Goal: Task Accomplishment & Management: Use online tool/utility

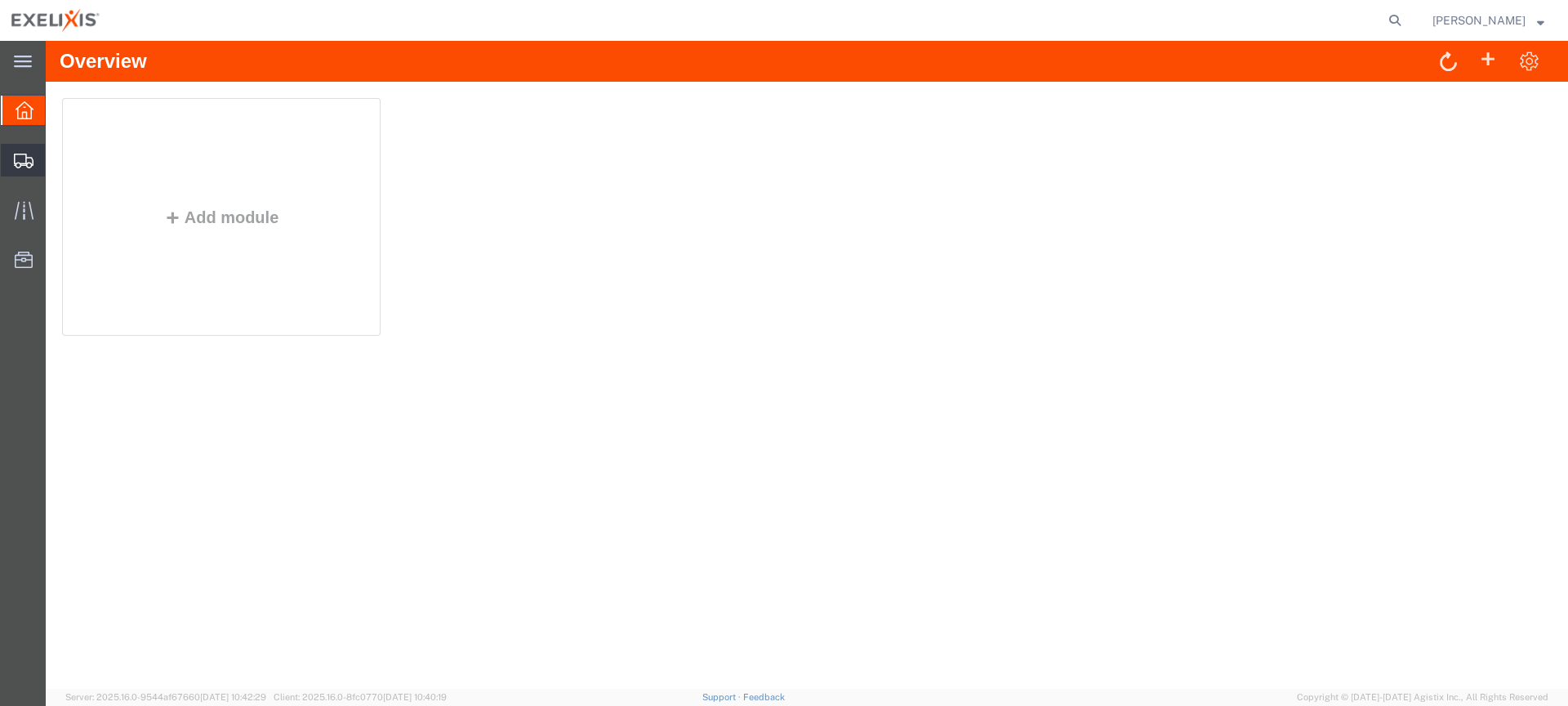
click at [56, 164] on span "Shipments" at bounding box center [50, 160] width 11 height 33
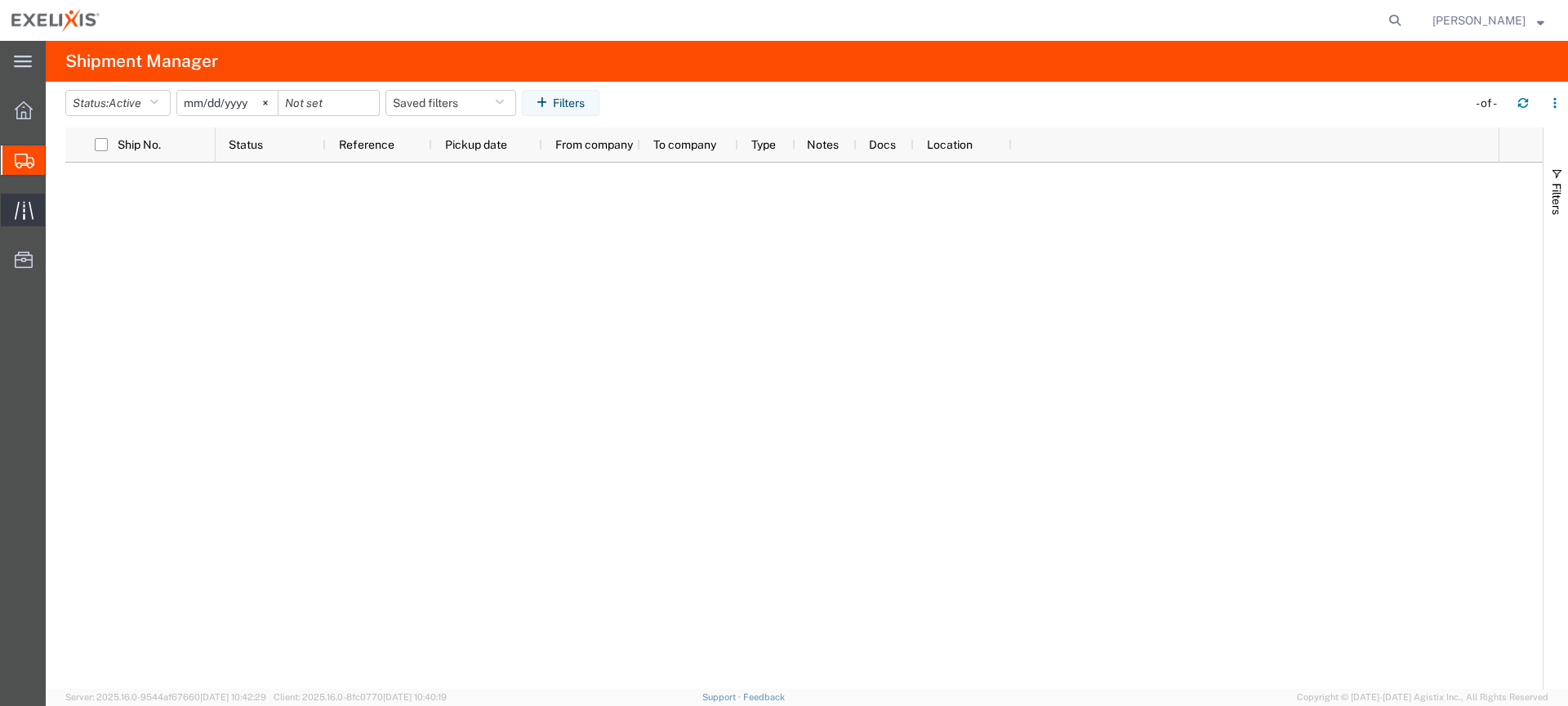
click at [25, 210] on icon at bounding box center [24, 210] width 19 height 19
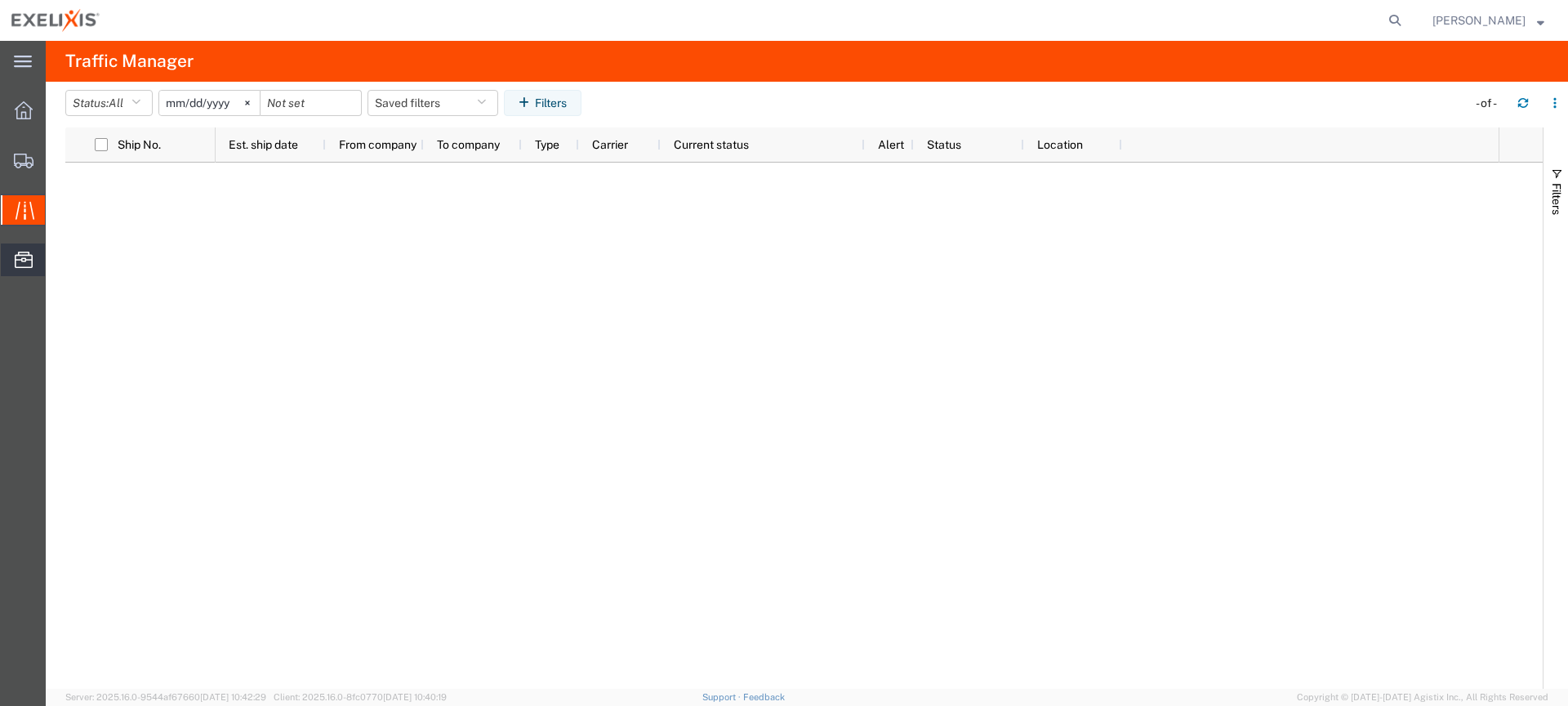
click at [23, 261] on icon at bounding box center [24, 260] width 18 height 16
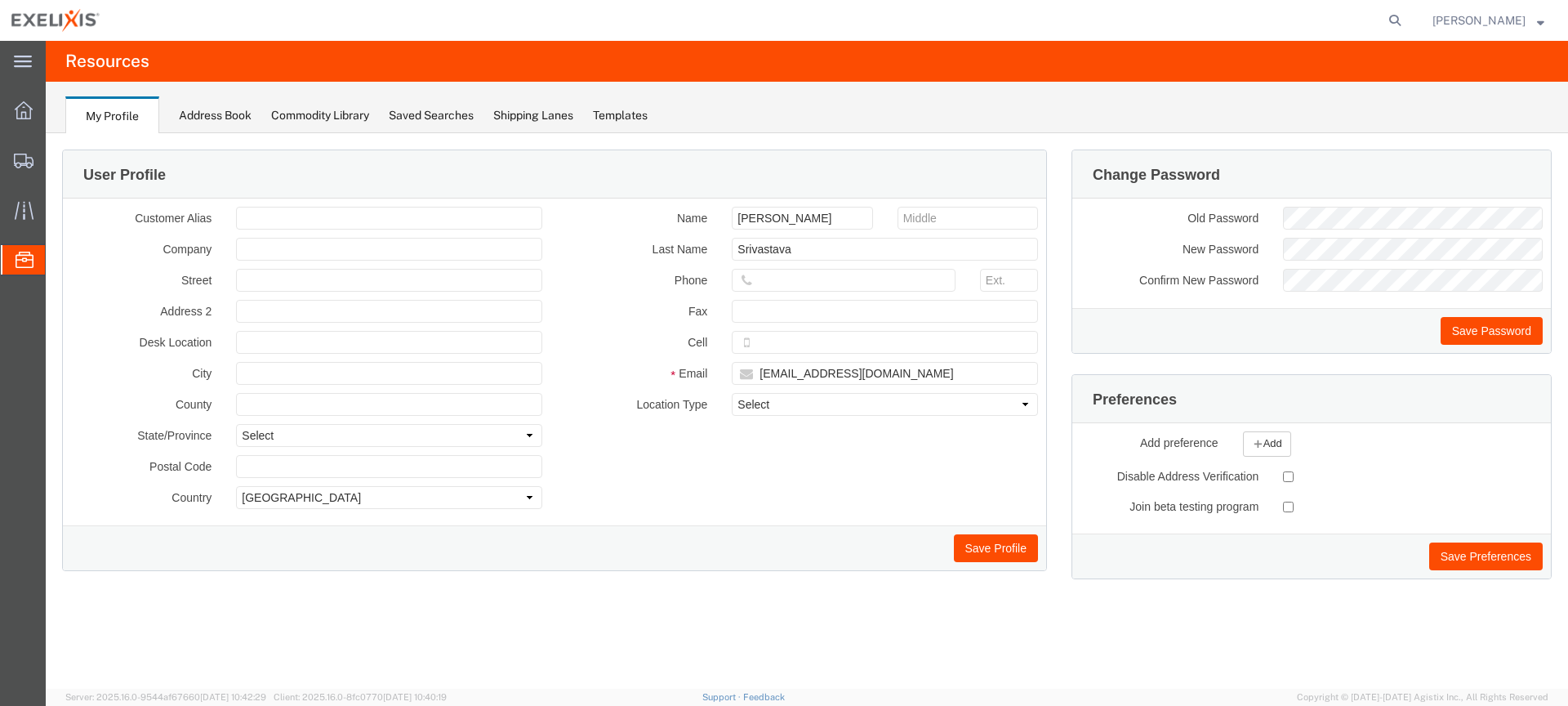
click at [618, 120] on div "Templates" at bounding box center [620, 115] width 55 height 17
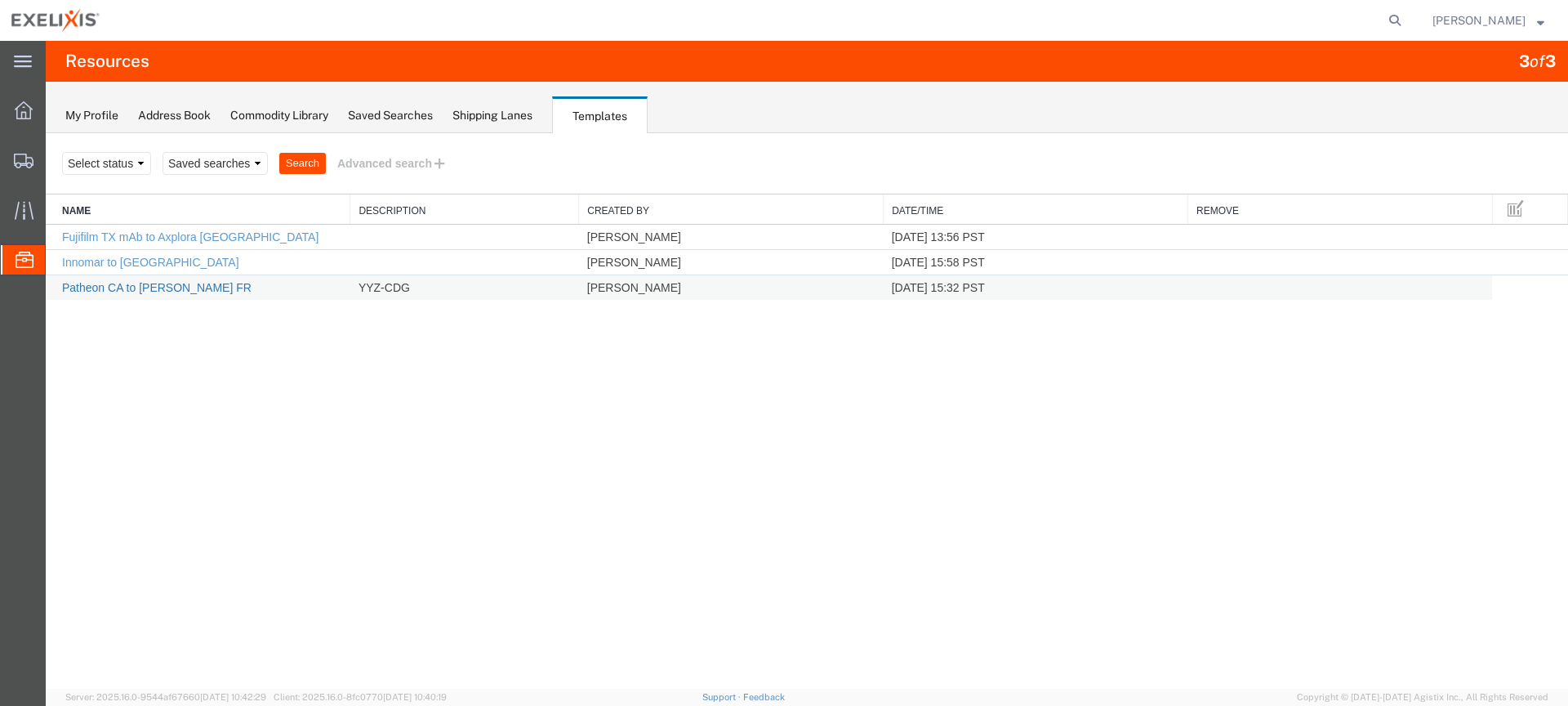
click at [117, 293] on link "Patheon CA to [PERSON_NAME] FR" at bounding box center [157, 288] width 190 height 13
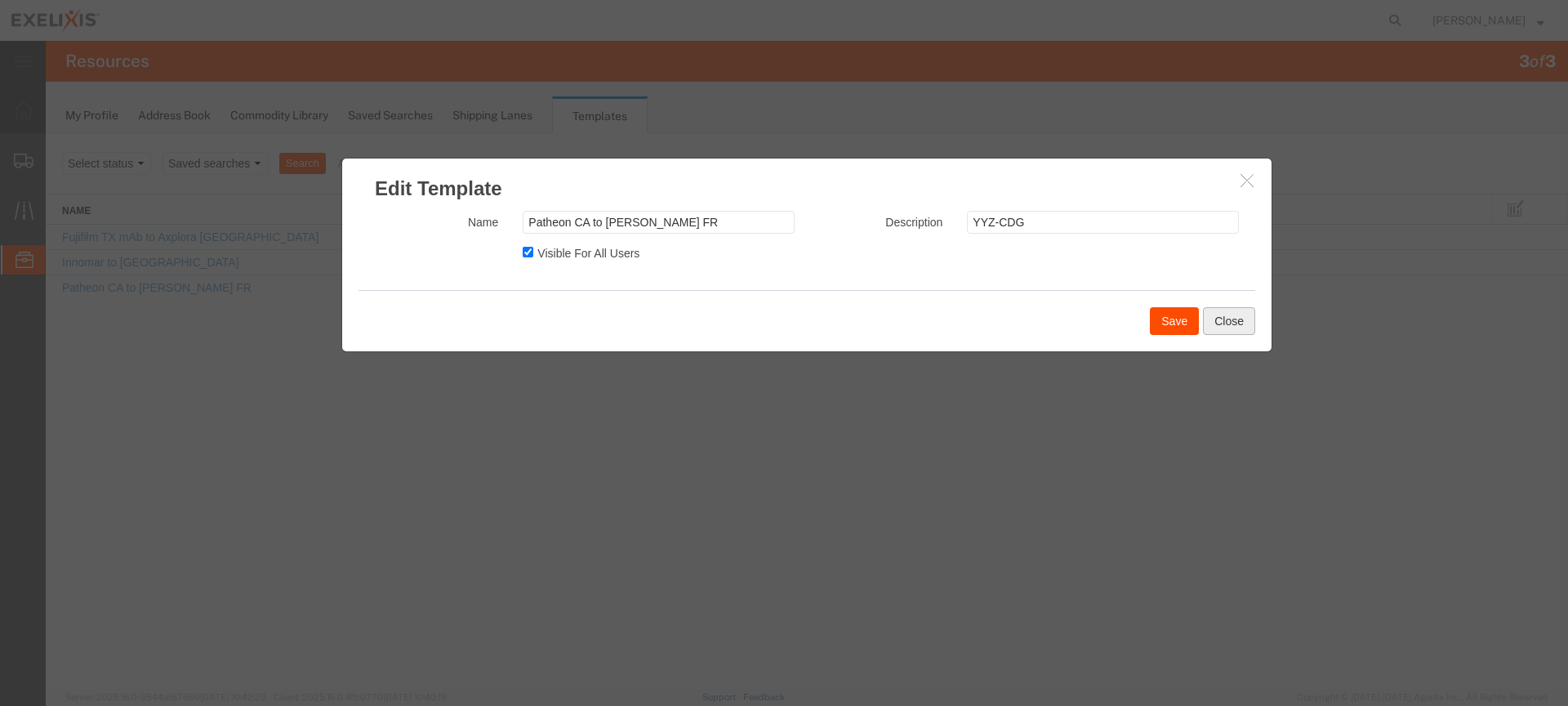
click at [1219, 330] on button "Close" at bounding box center [1229, 322] width 52 height 28
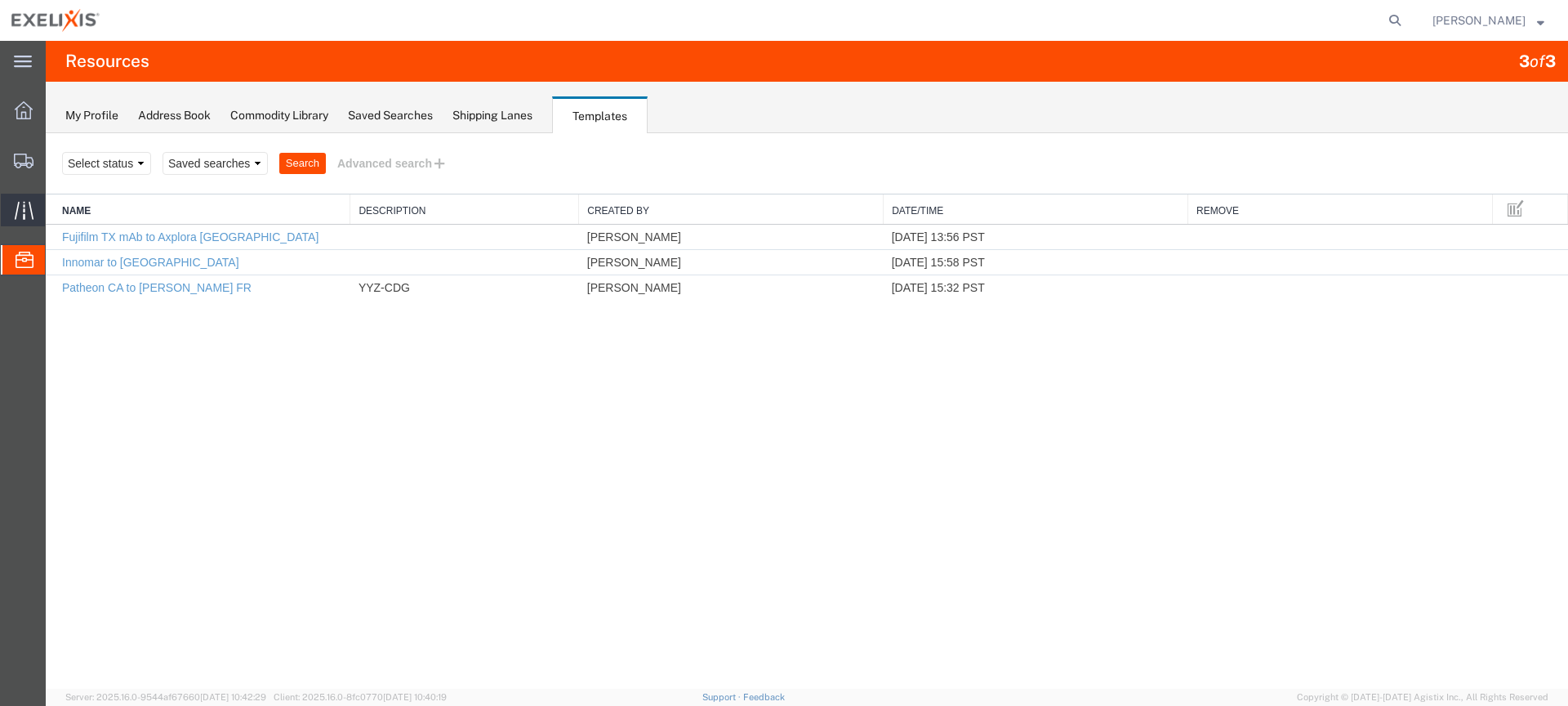
click at [21, 215] on icon at bounding box center [24, 210] width 19 height 19
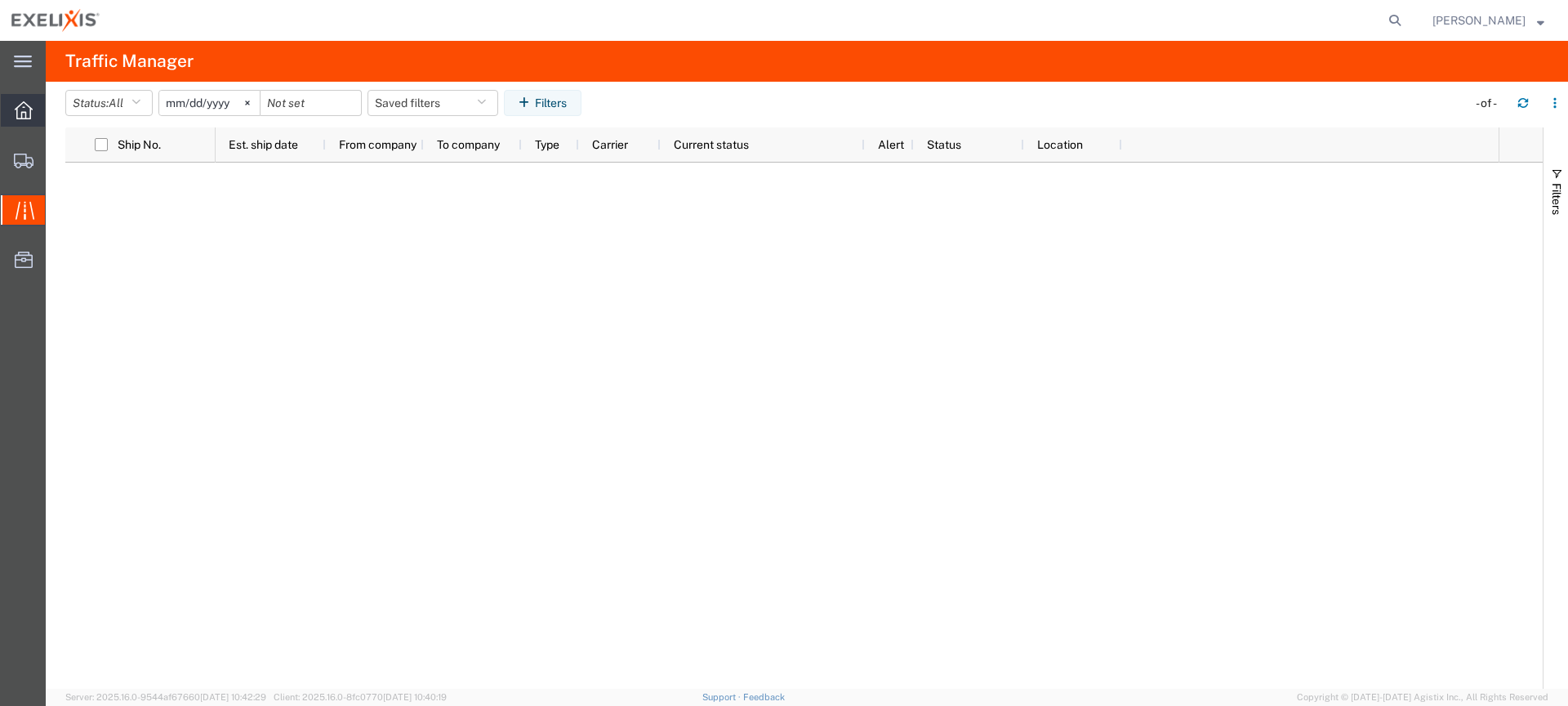
click at [23, 97] on div at bounding box center [24, 110] width 46 height 33
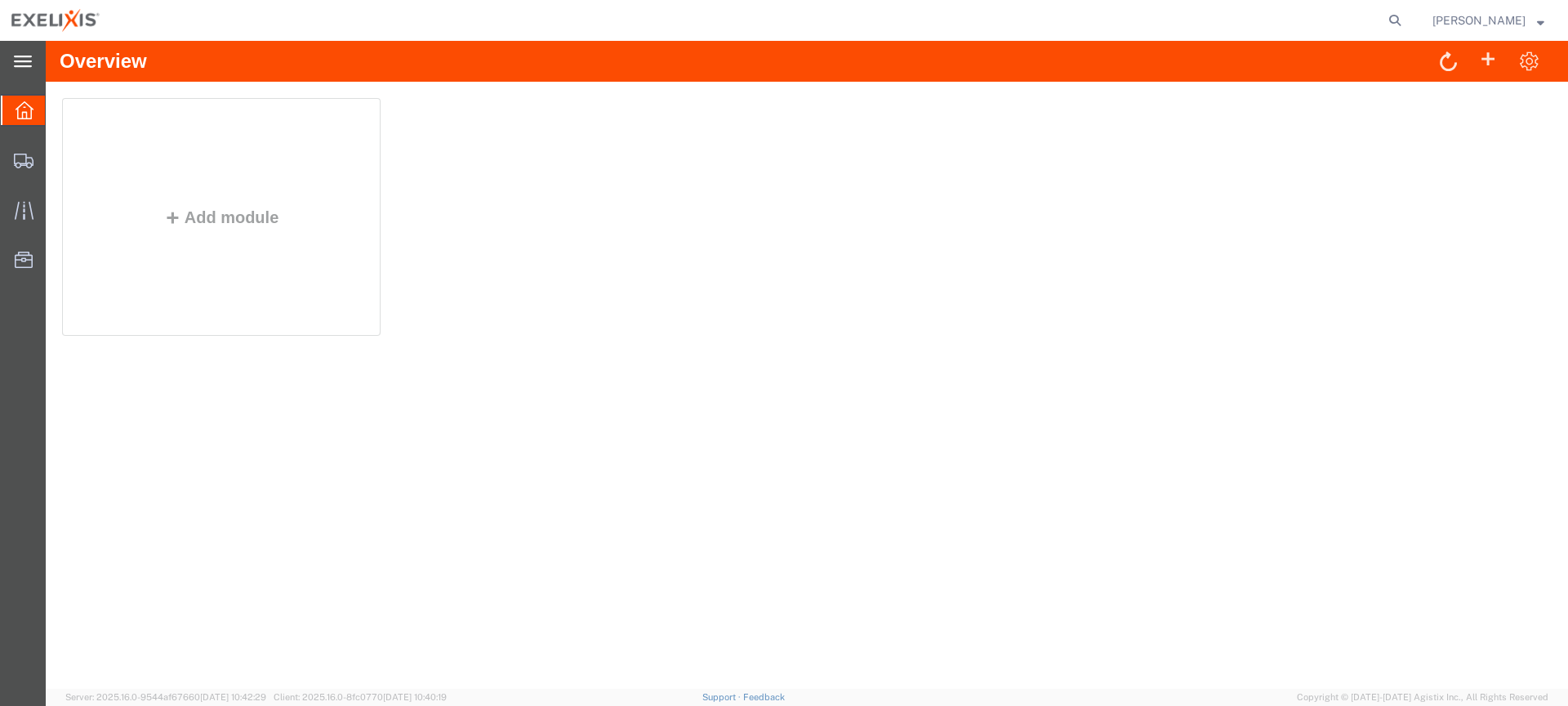
click at [27, 52] on div "main_menu Created with Sketch." at bounding box center [23, 61] width 46 height 41
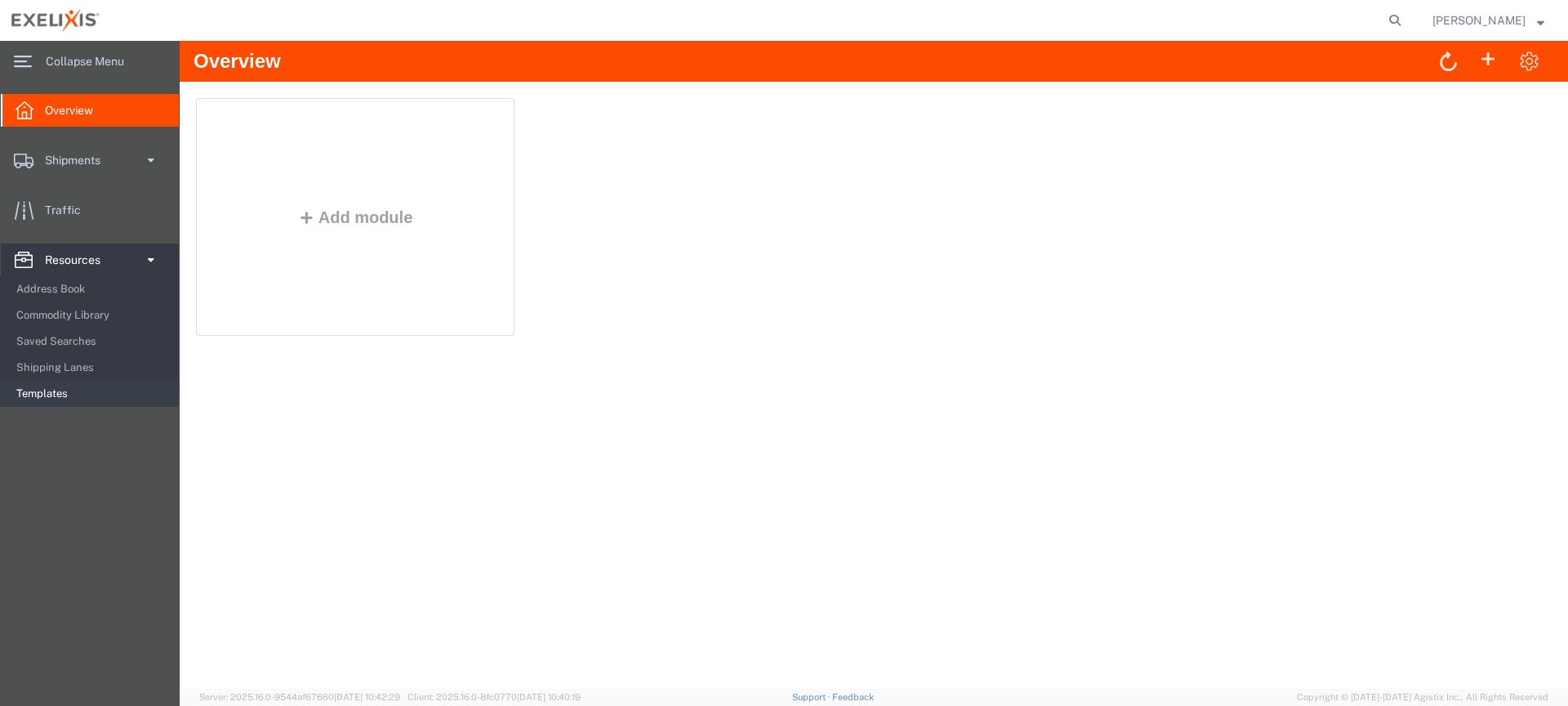
click at [80, 389] on span "Templates" at bounding box center [91, 393] width 151 height 33
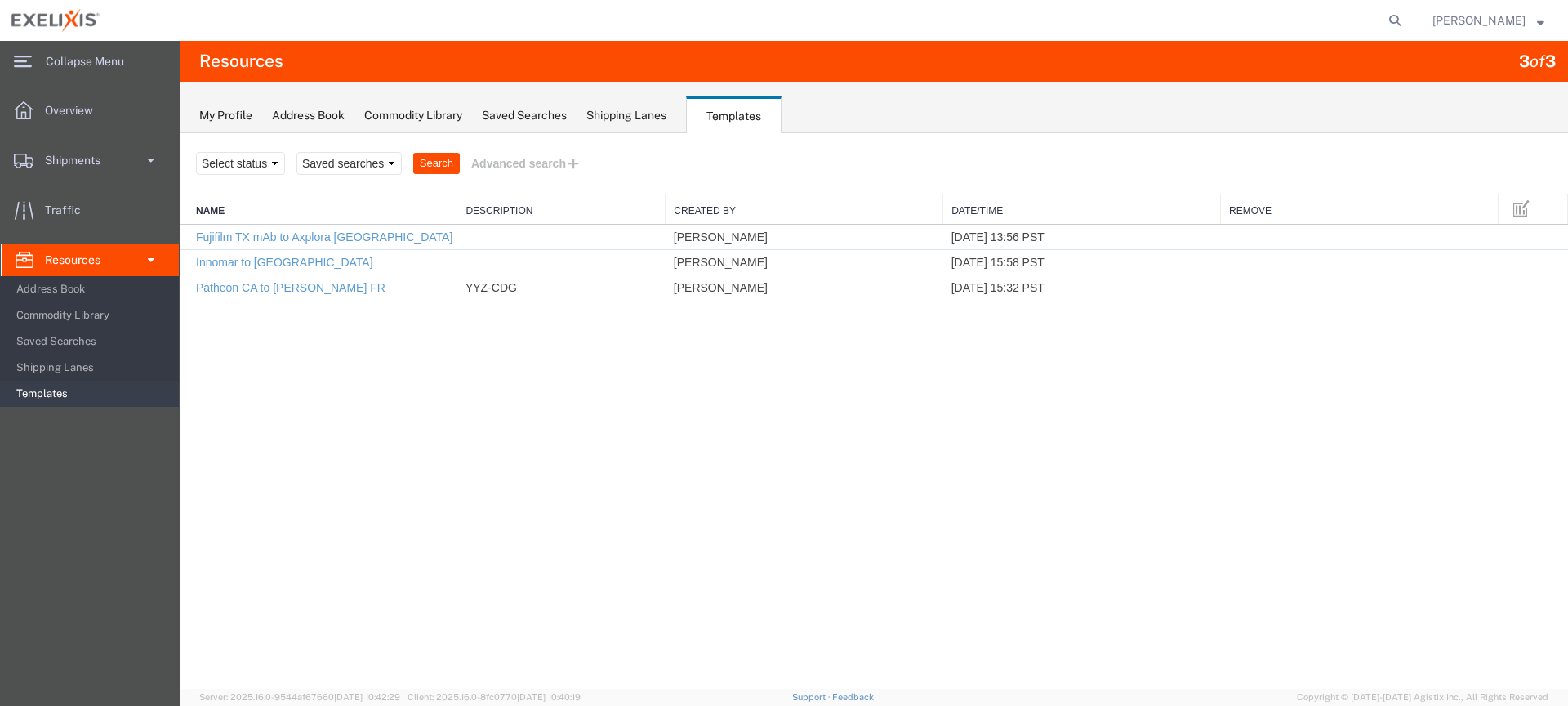
click at [241, 164] on select "Select status" at bounding box center [240, 163] width 89 height 23
click at [82, 101] on span "Overview" at bounding box center [75, 110] width 60 height 33
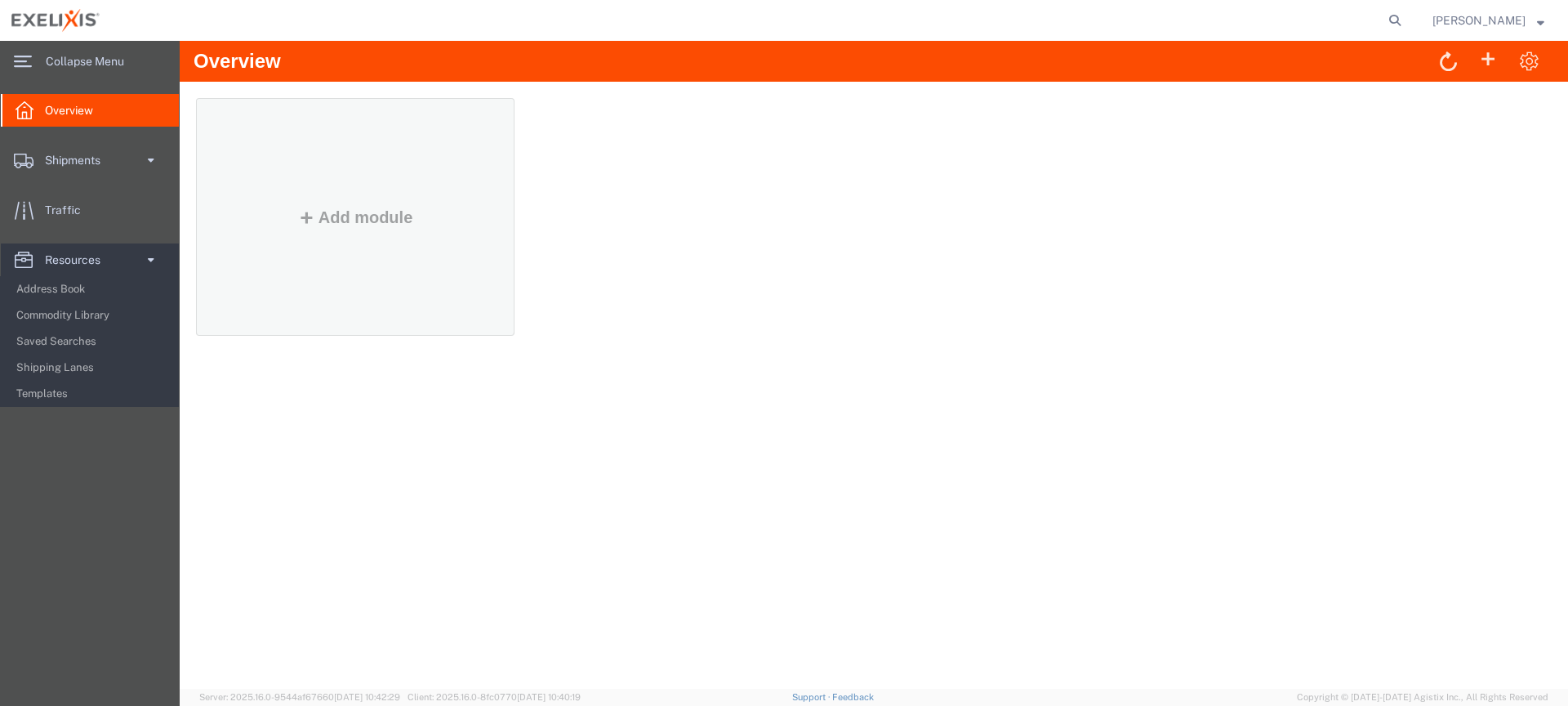
click at [437, 275] on div "Add module" at bounding box center [354, 234] width 292 height 188
click at [357, 221] on button "Add module" at bounding box center [355, 218] width 125 height 18
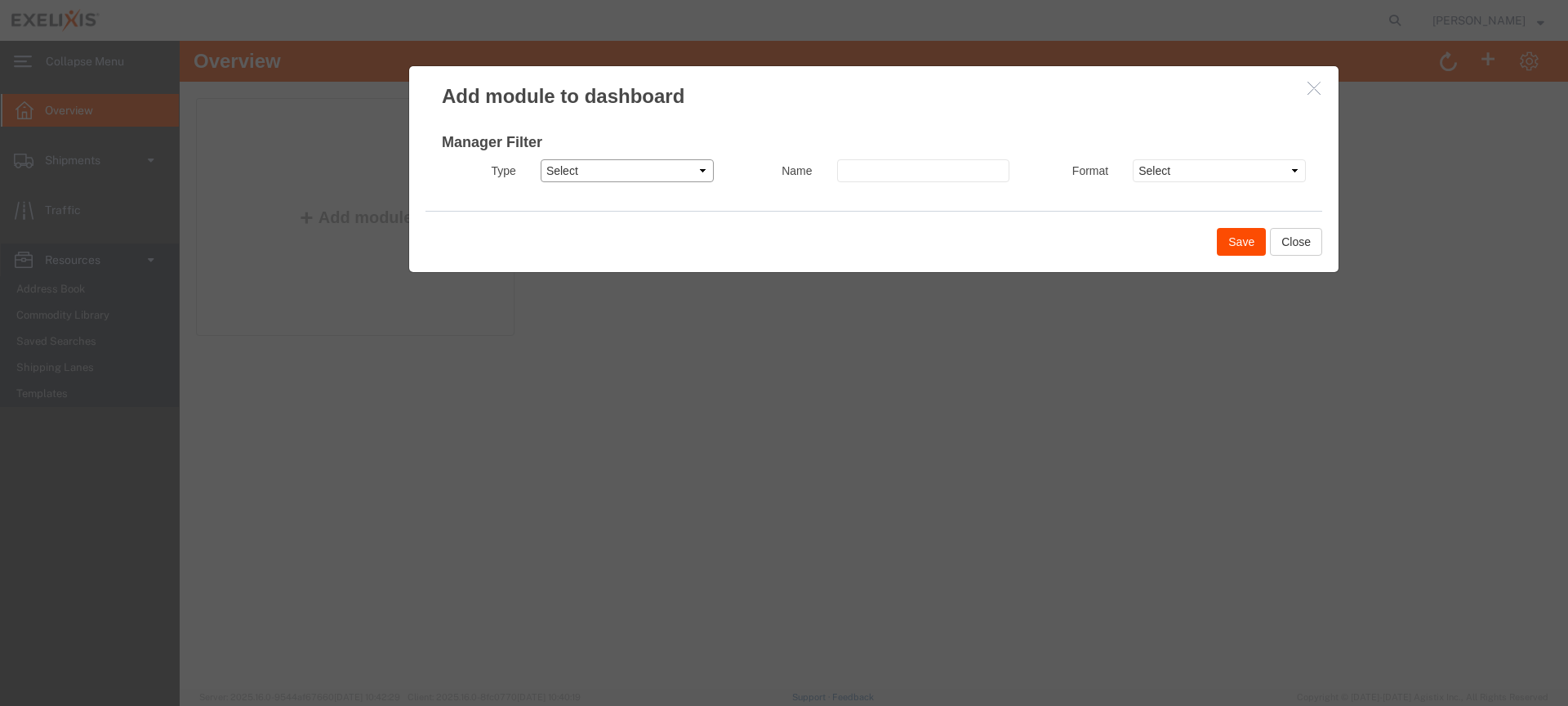
click at [636, 173] on select "Select Shipment Manager Traffic Manager Bid Monitor Order Manager" at bounding box center [627, 171] width 173 height 23
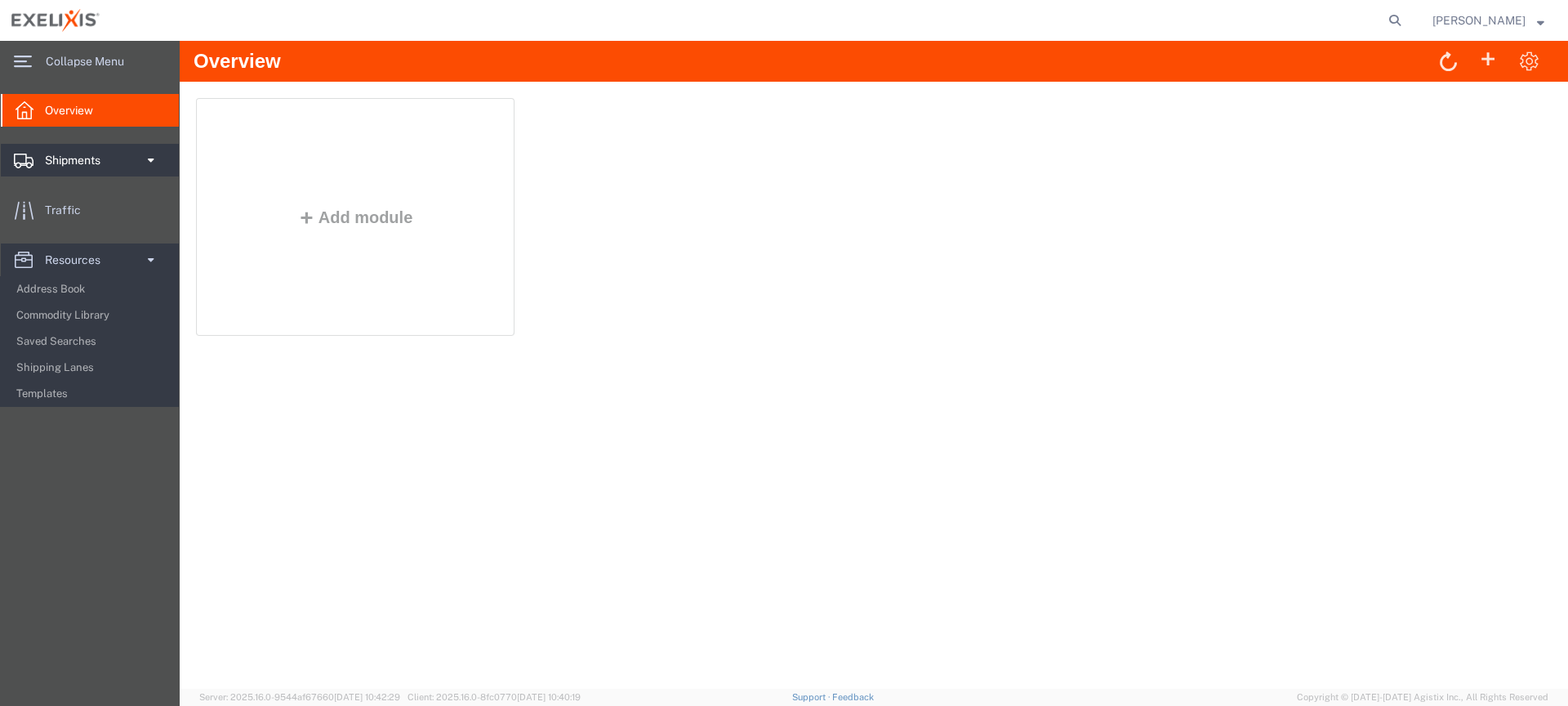
click at [78, 164] on span "Shipments" at bounding box center [78, 160] width 67 height 33
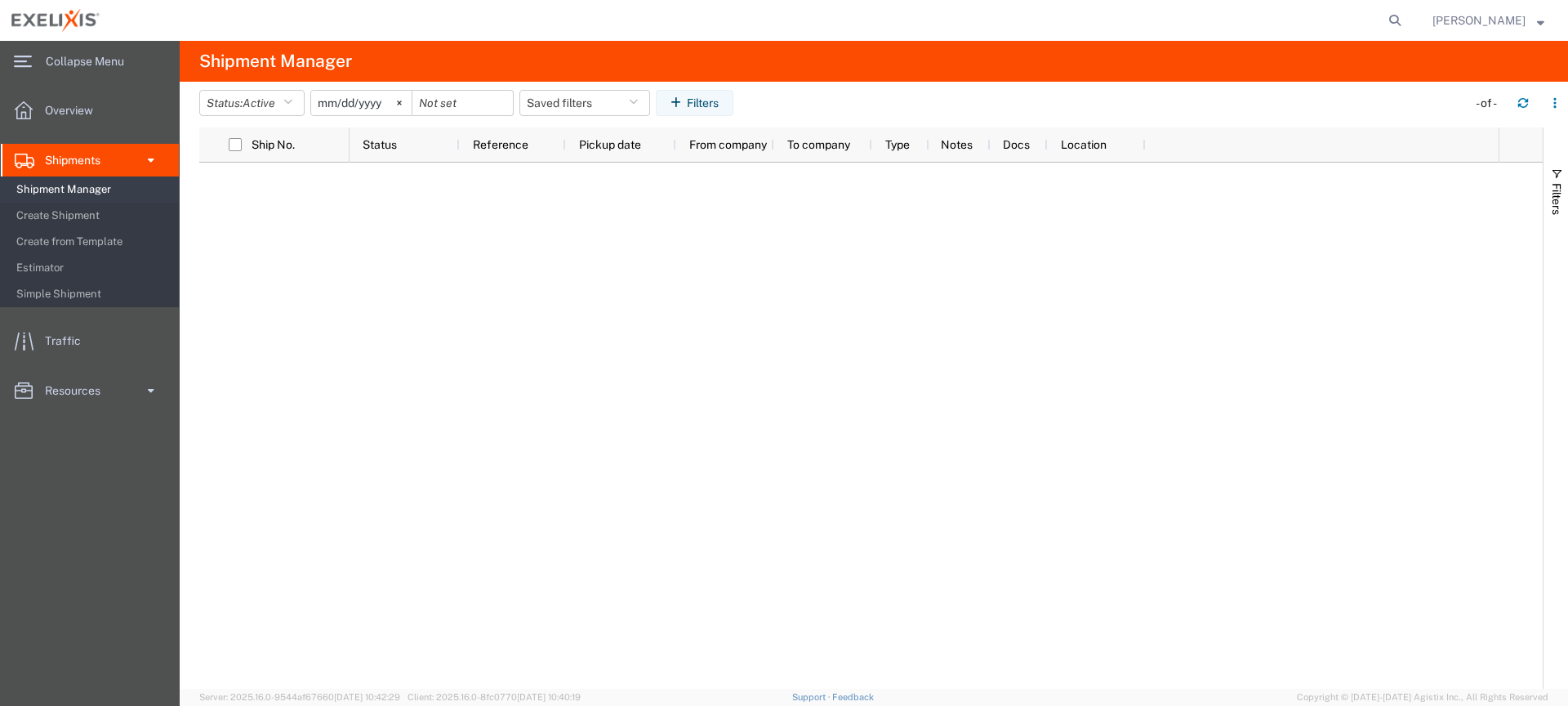
click at [85, 192] on span "Shipment Manager" at bounding box center [91, 189] width 151 height 33
click at [83, 214] on span "Create Shipment" at bounding box center [91, 216] width 151 height 33
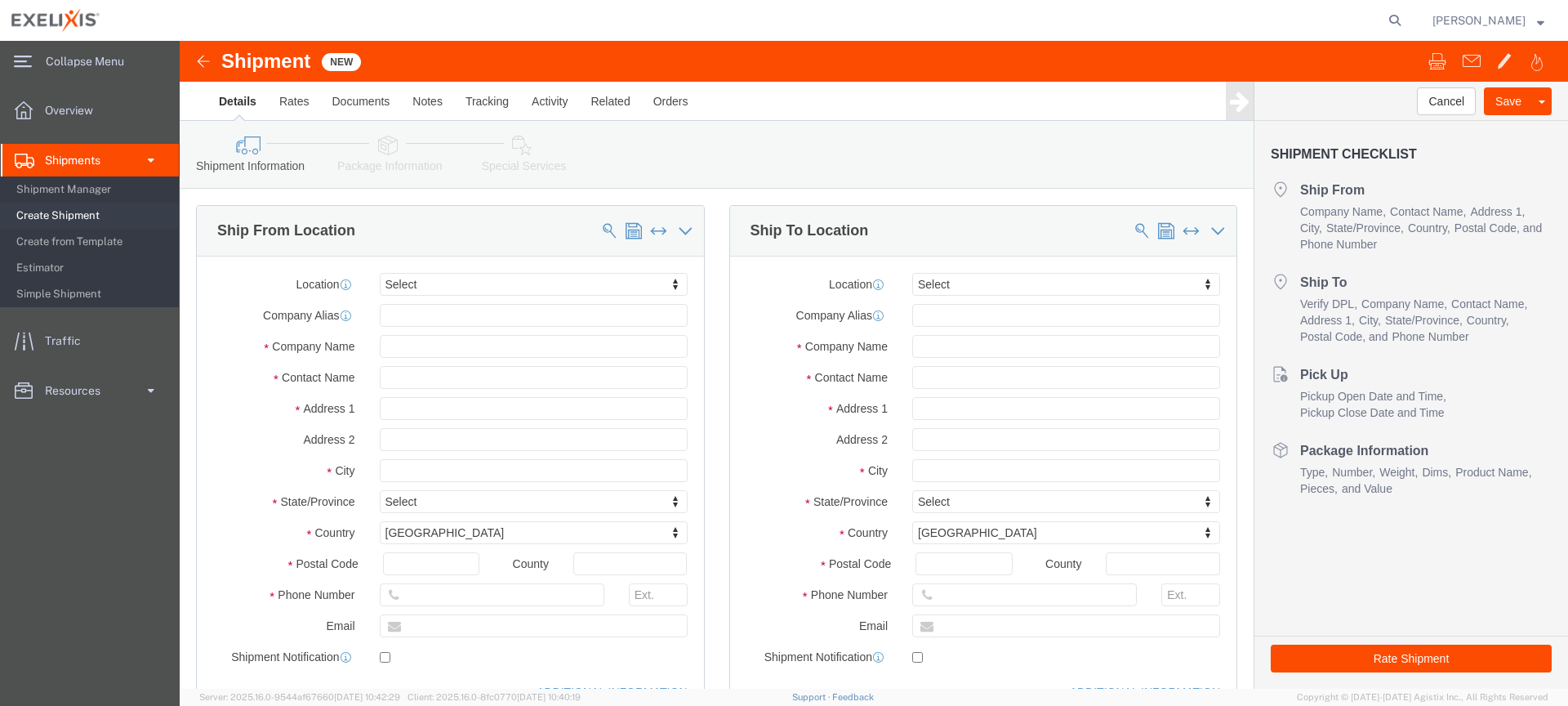
select select
click at [56, 246] on span "Create from Template" at bounding box center [91, 242] width 151 height 33
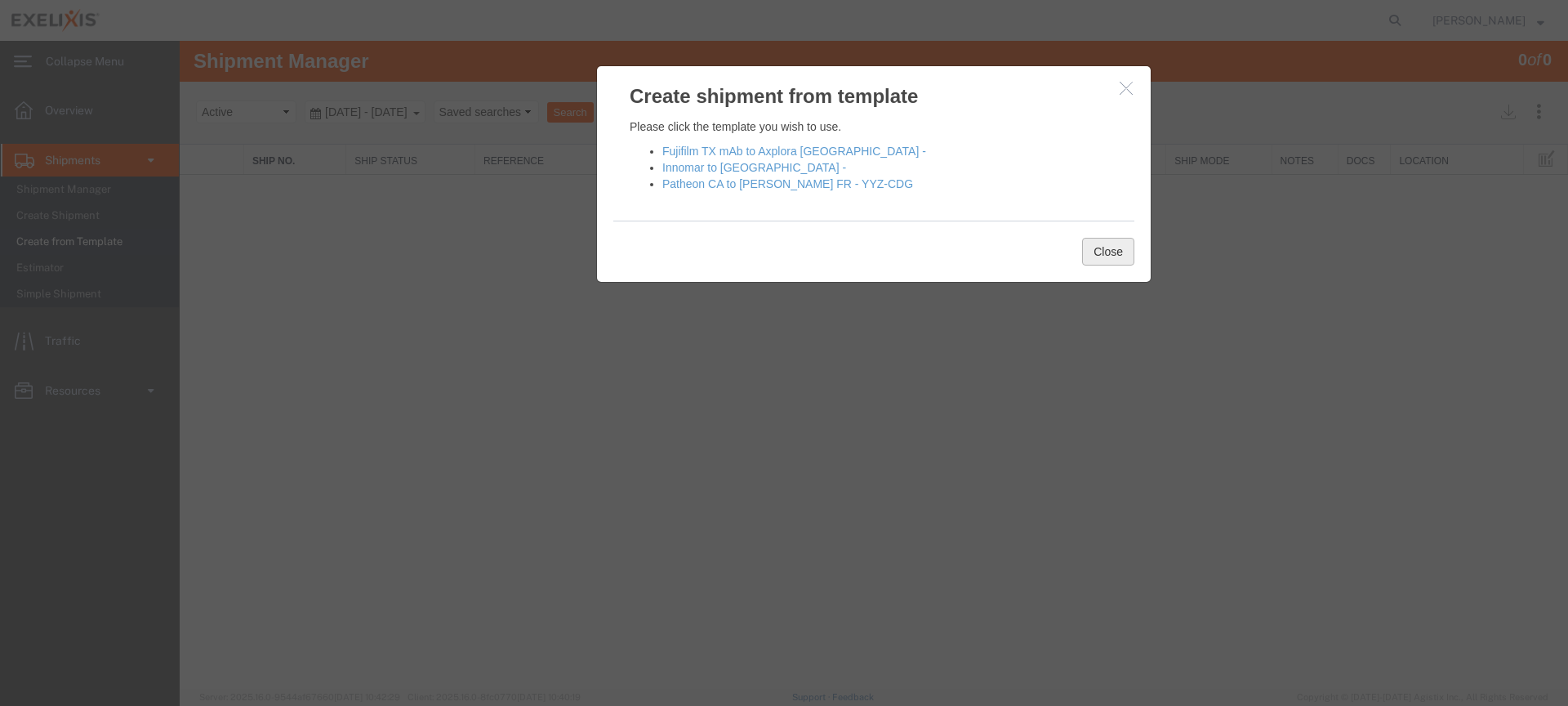
click at [1122, 250] on button "Close" at bounding box center [1108, 252] width 52 height 28
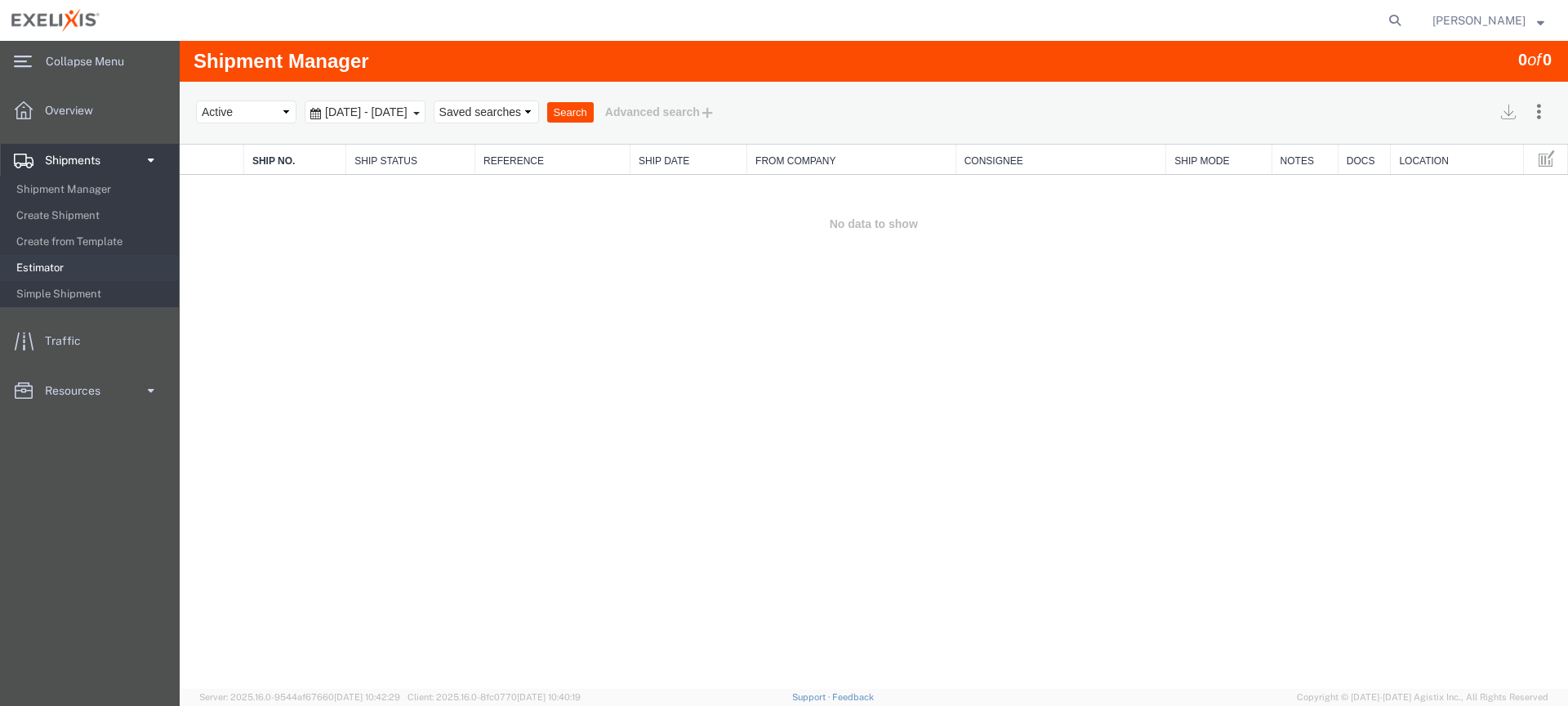
click at [51, 268] on span "Estimator" at bounding box center [91, 268] width 151 height 33
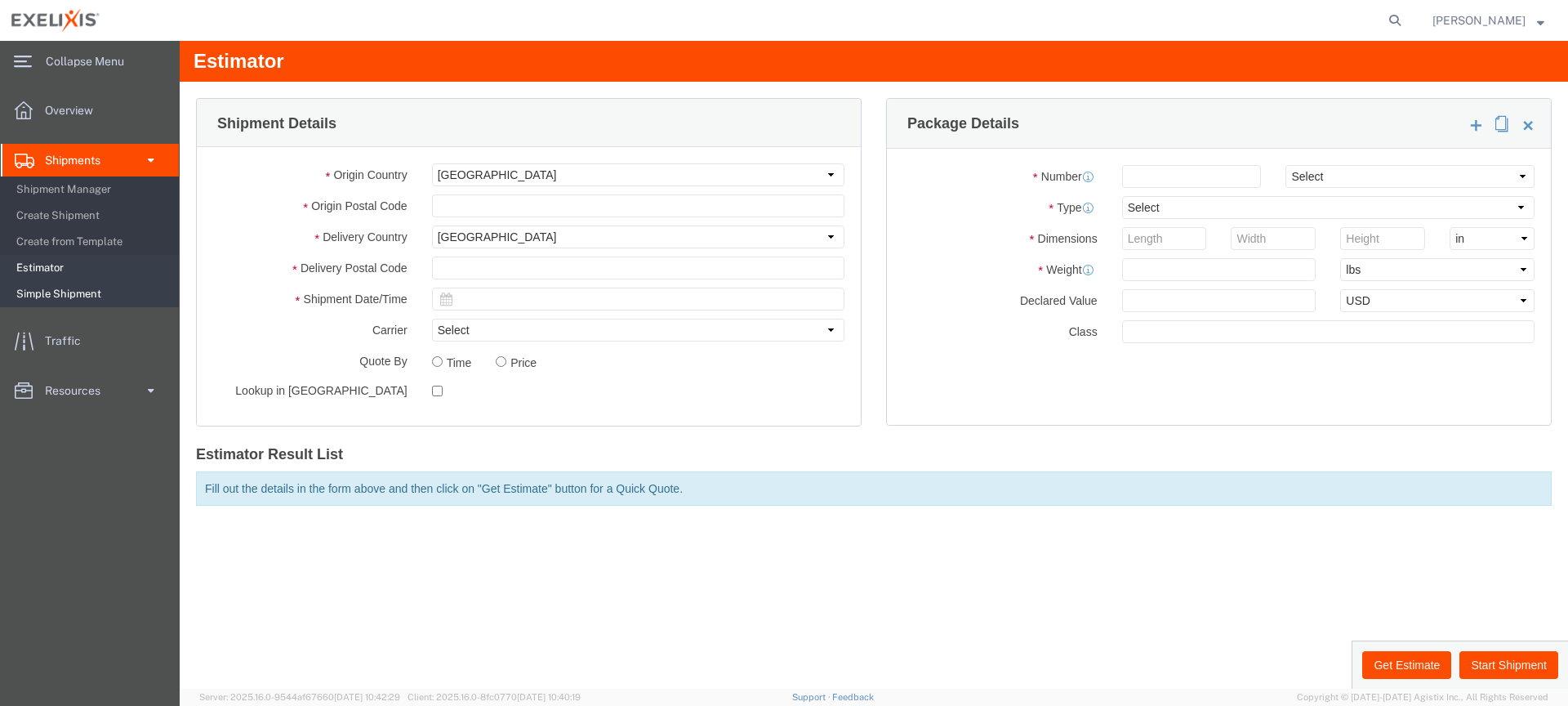
click at [83, 298] on span "Simple Shipment" at bounding box center [91, 294] width 151 height 33
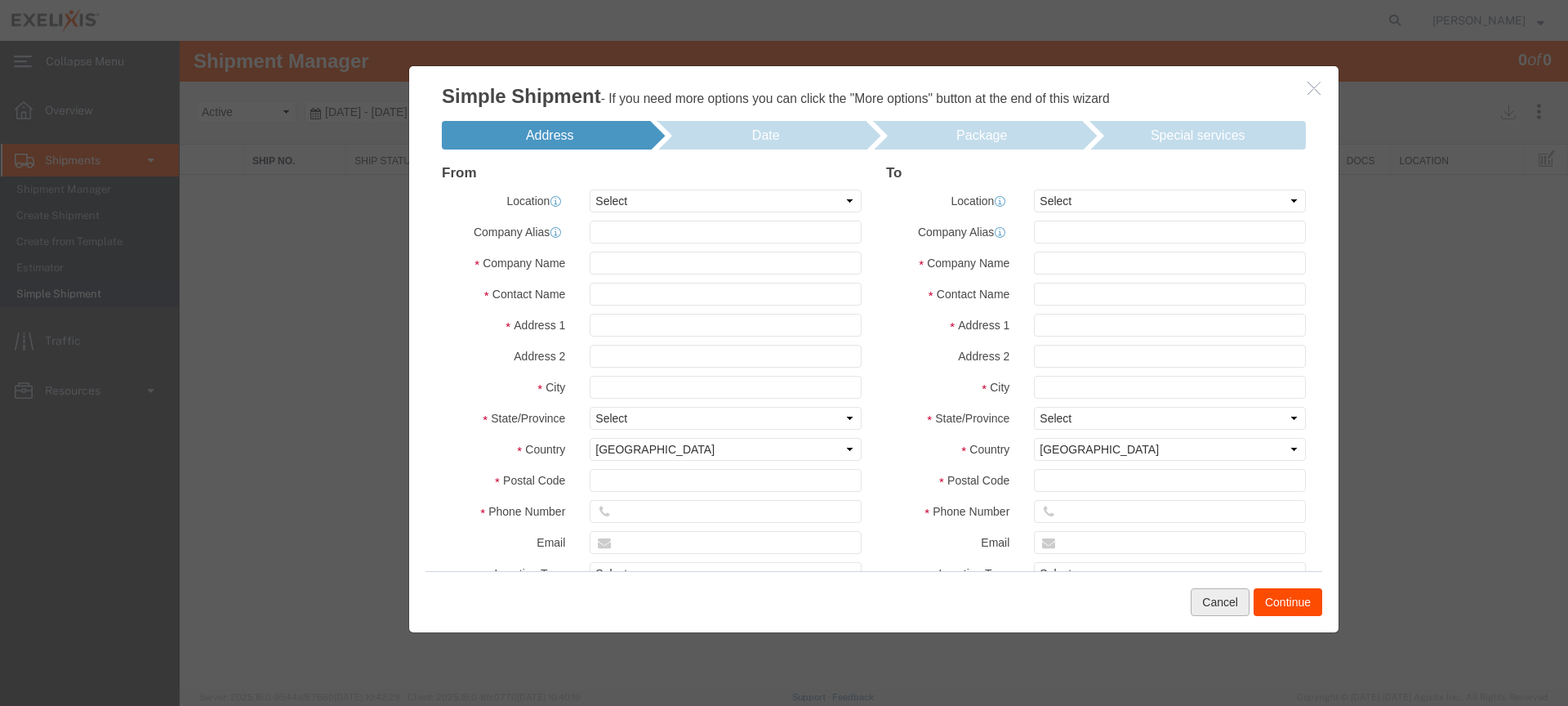
click at [1209, 596] on button "Cancel" at bounding box center [1220, 602] width 59 height 28
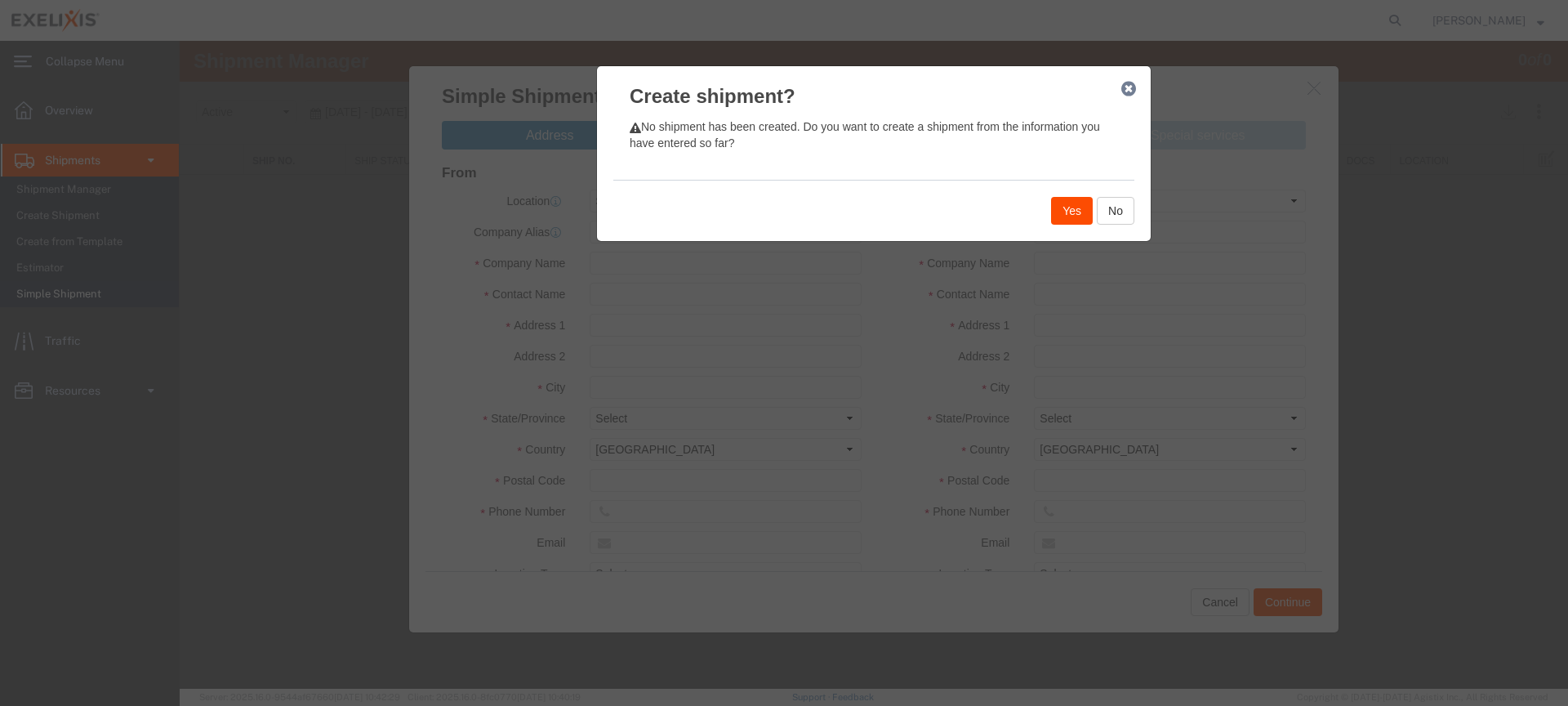
click at [1065, 210] on button "Yes" at bounding box center [1072, 211] width 42 height 28
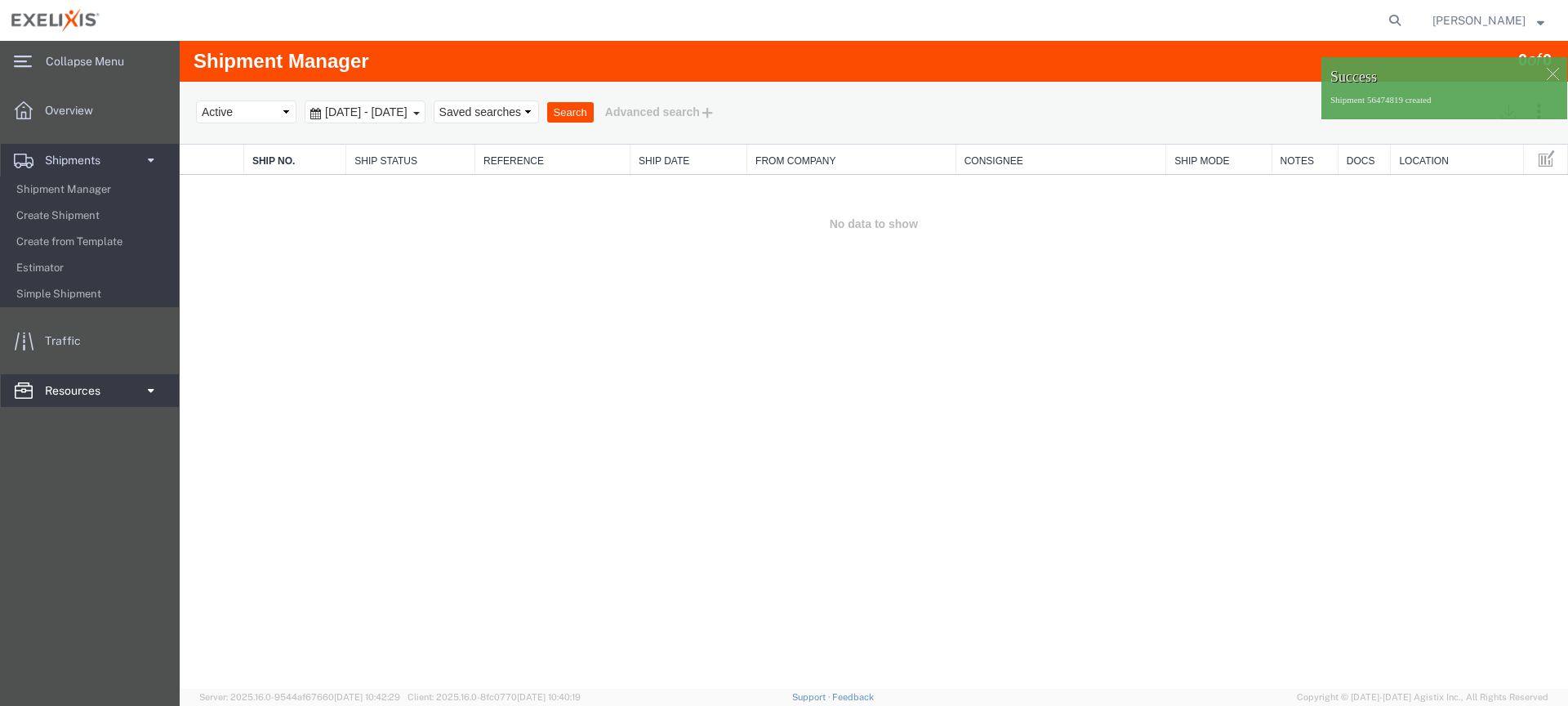
click at [79, 394] on span "Resources" at bounding box center [78, 390] width 67 height 33
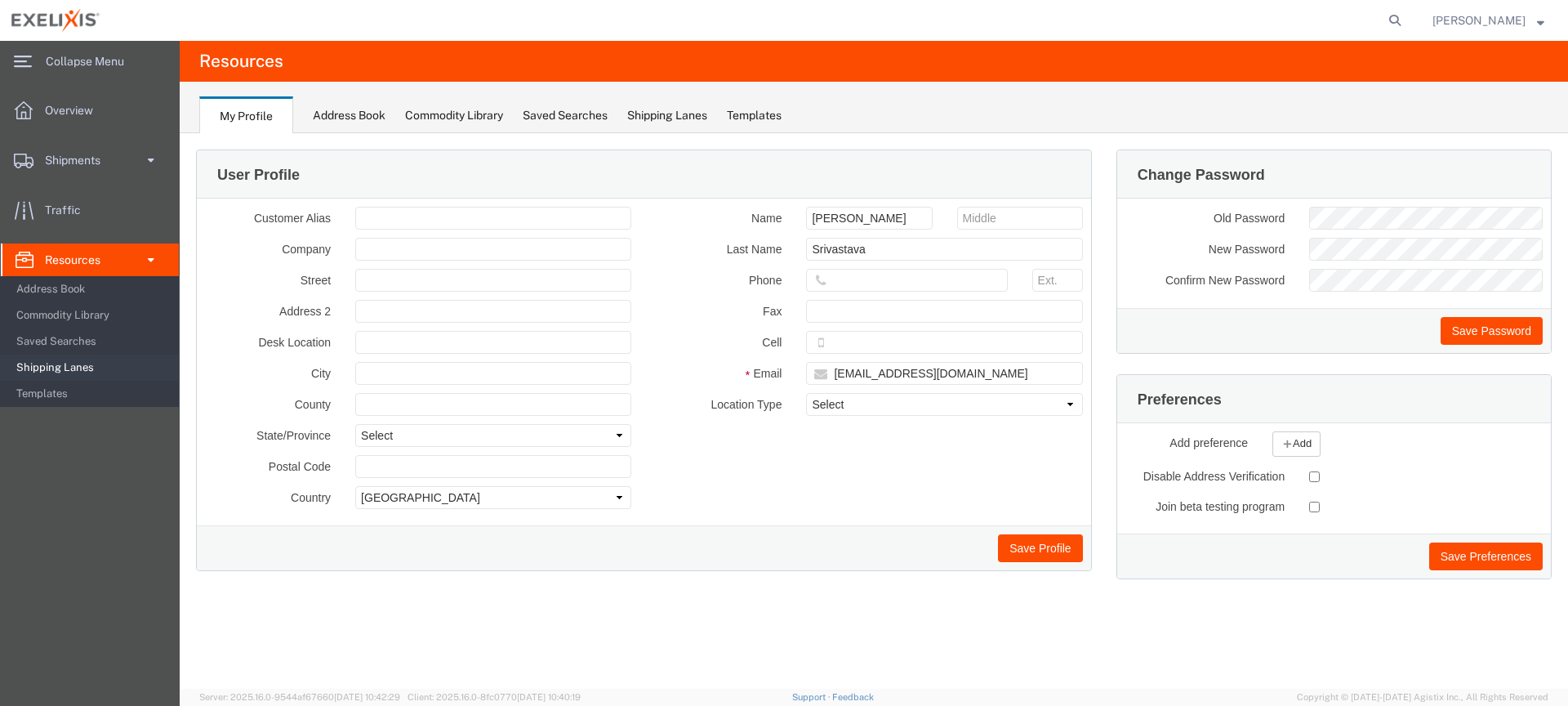
click at [62, 366] on span "Shipping Lanes" at bounding box center [91, 367] width 151 height 33
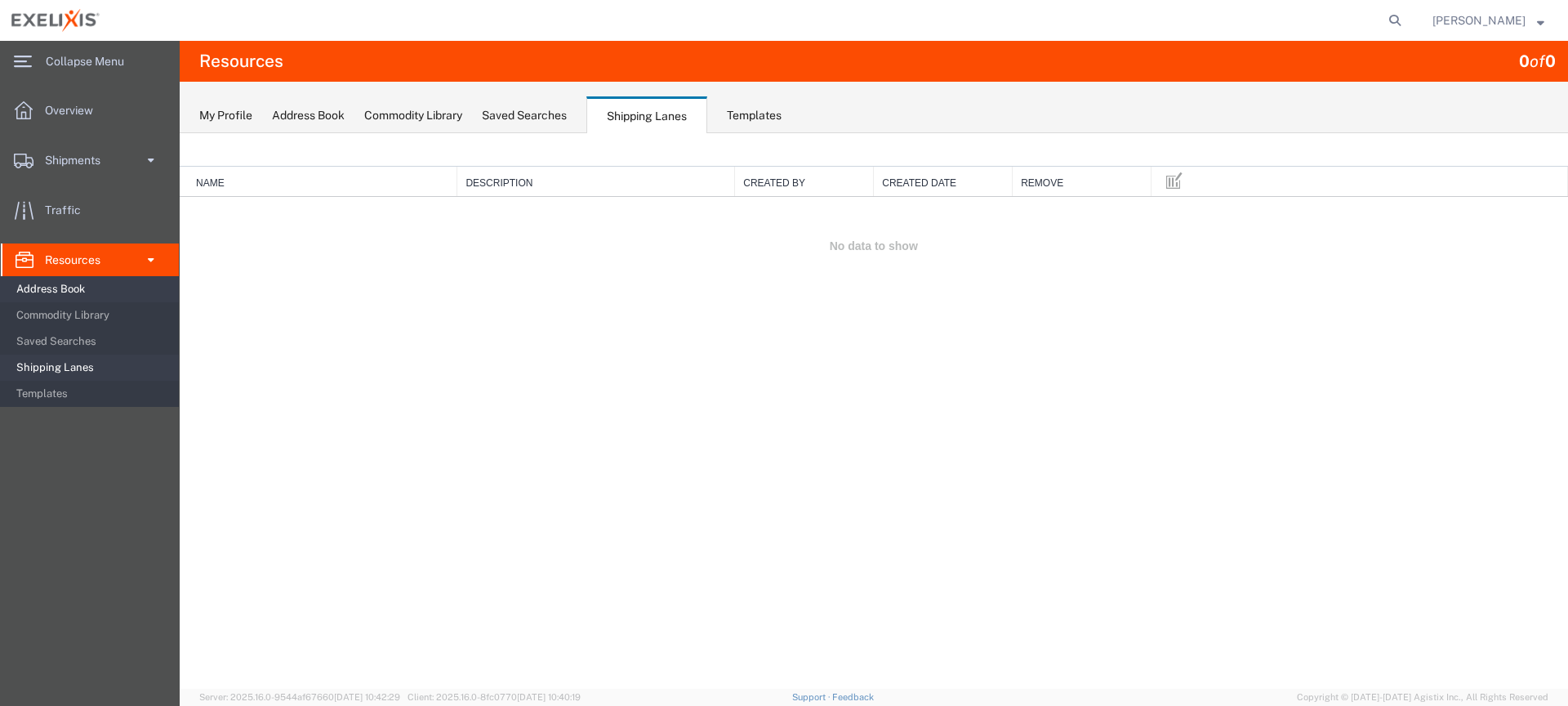
click at [79, 291] on span "Address Book" at bounding box center [91, 289] width 151 height 33
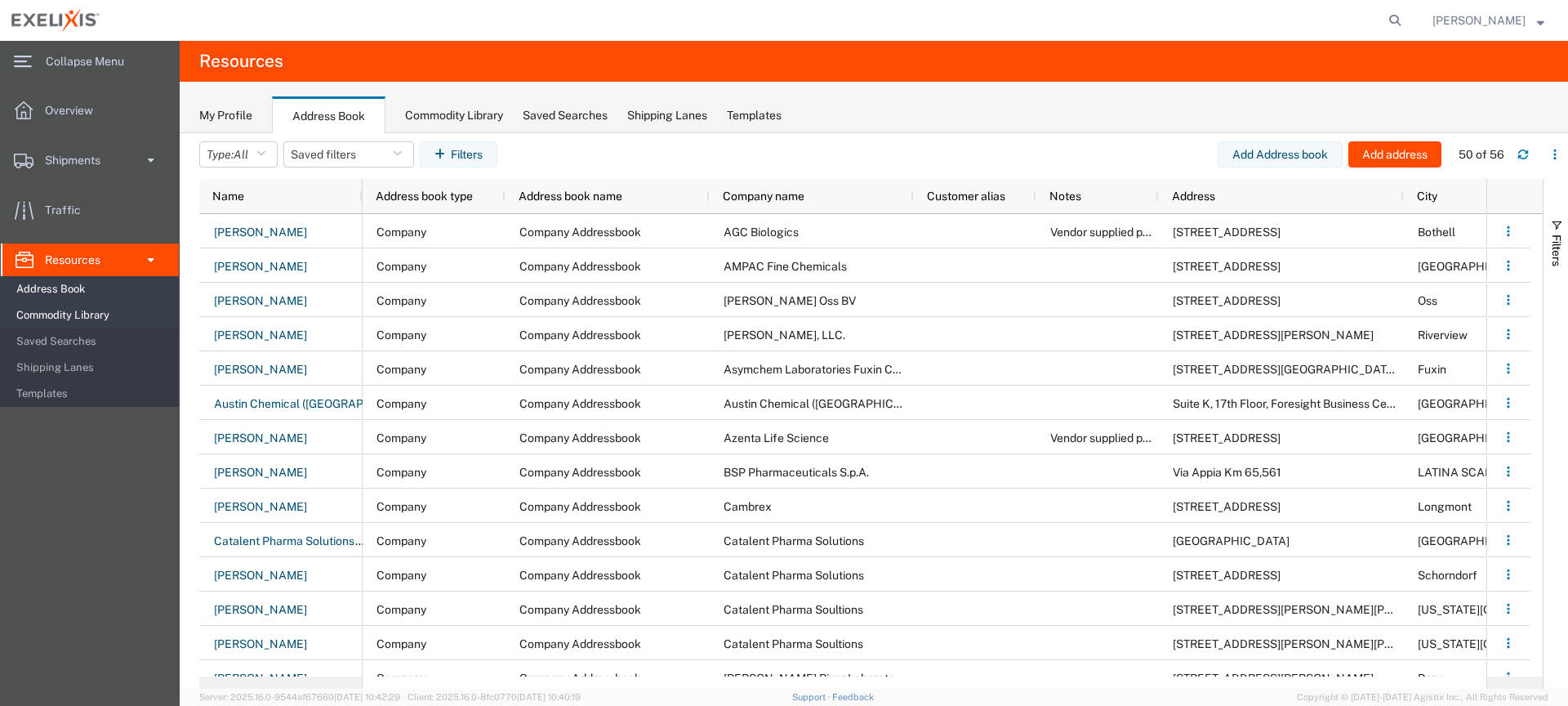
click at [97, 319] on span "Commodity Library" at bounding box center [91, 316] width 151 height 33
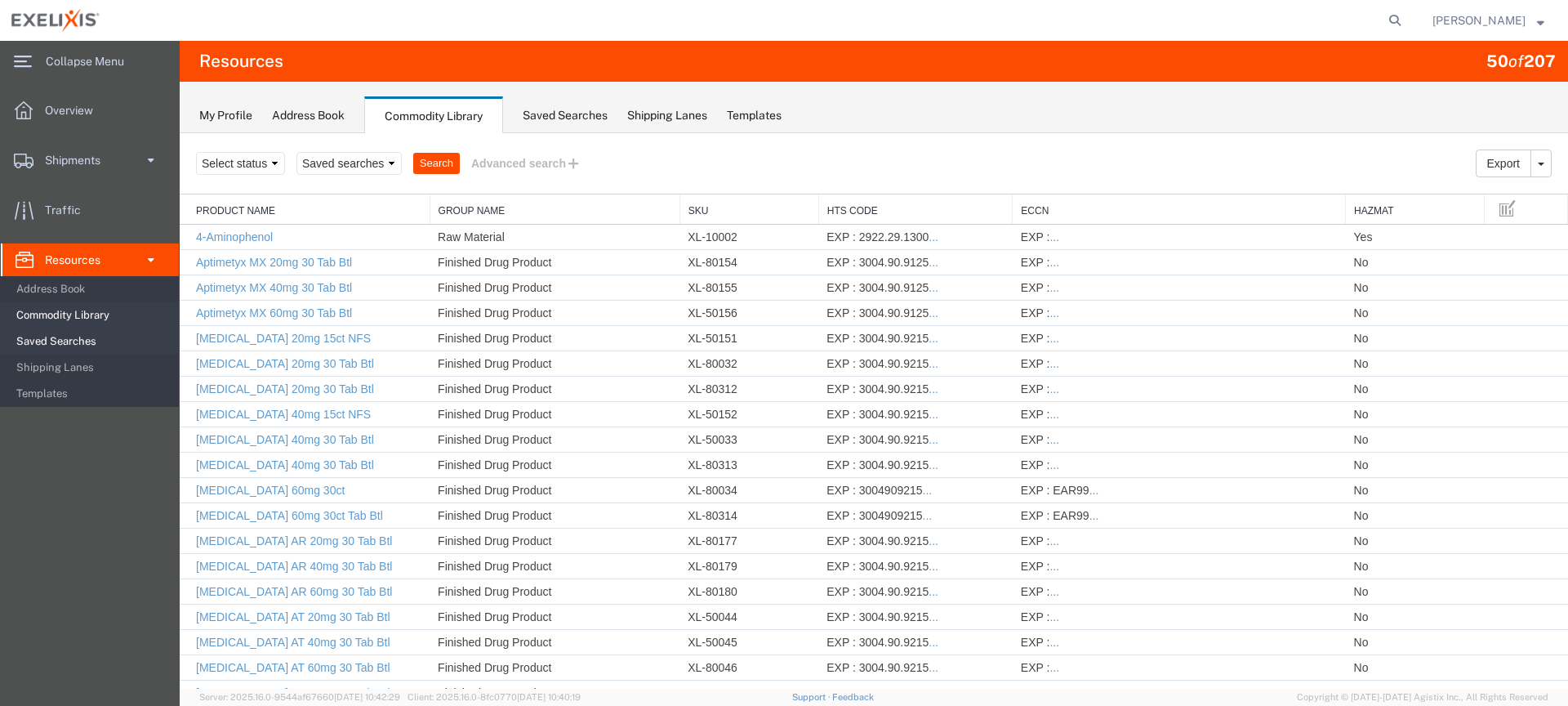
click at [78, 345] on span "Saved Searches" at bounding box center [91, 342] width 151 height 33
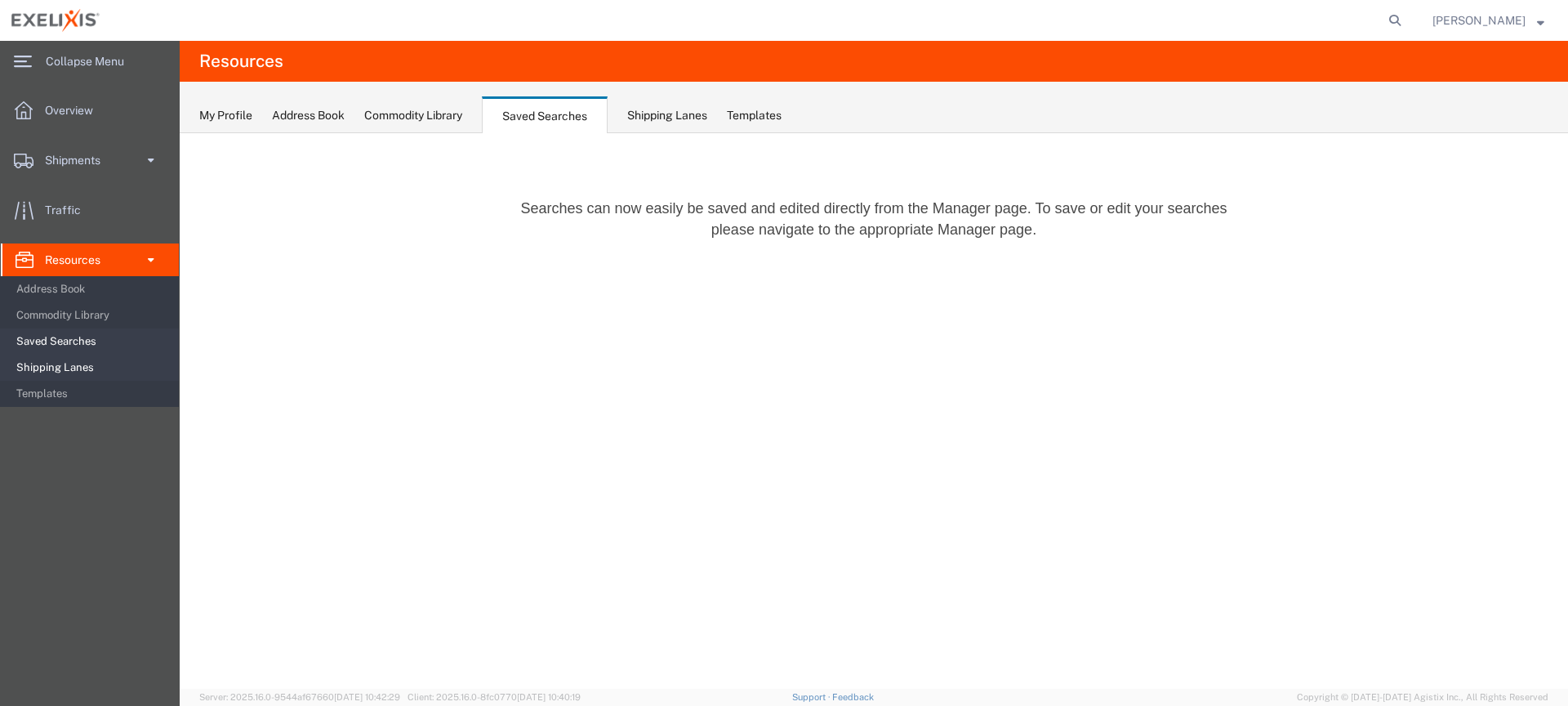
click at [83, 363] on span "Shipping Lanes" at bounding box center [91, 367] width 151 height 33
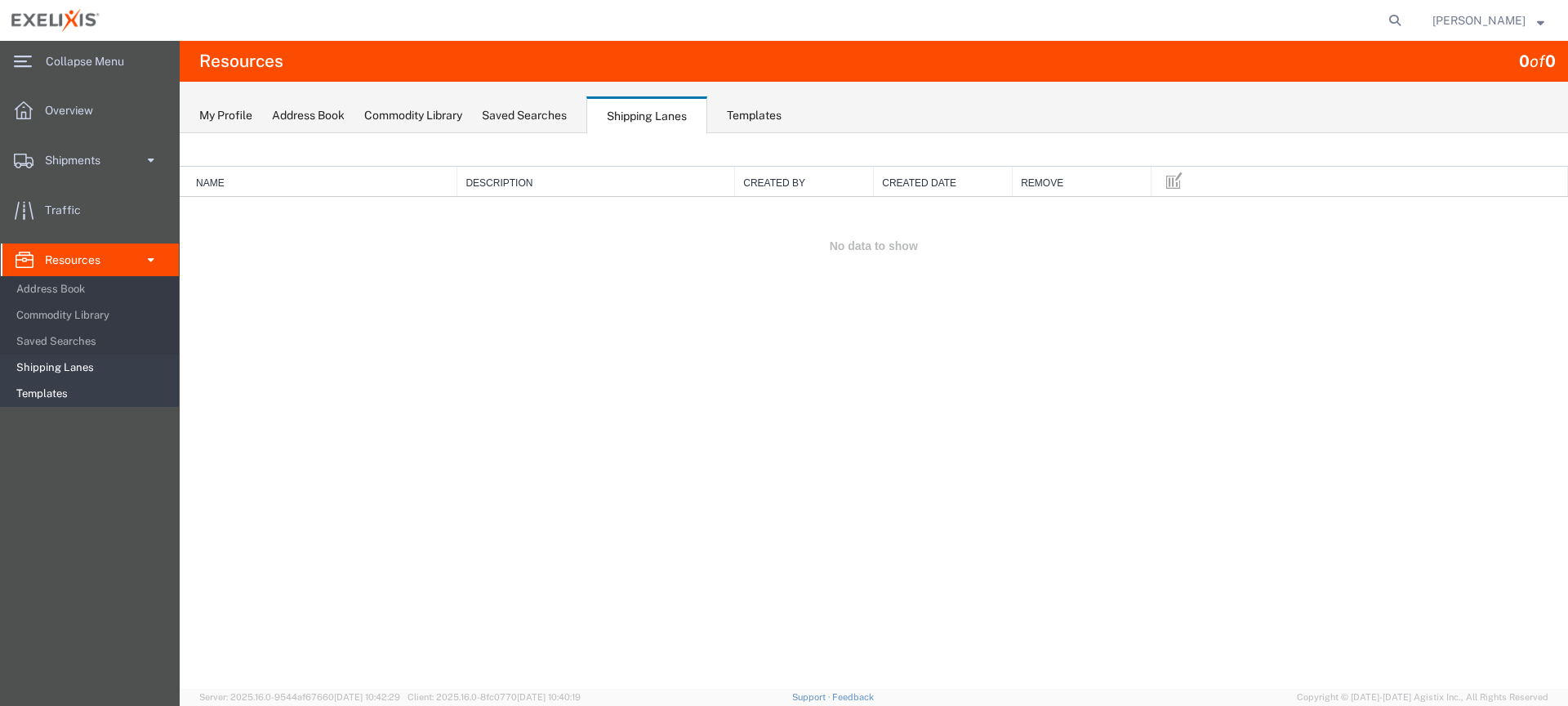
click at [64, 398] on span "Templates" at bounding box center [91, 393] width 151 height 33
